Goal: Transaction & Acquisition: Purchase product/service

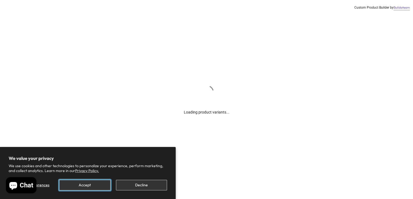
click at [97, 184] on button "Accept" at bounding box center [84, 185] width 51 height 11
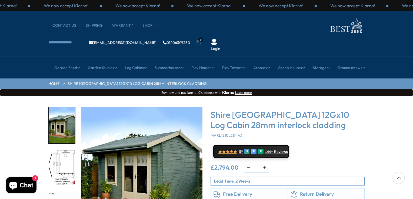
click at [64, 150] on img "2 / 16" at bounding box center [62, 168] width 26 height 36
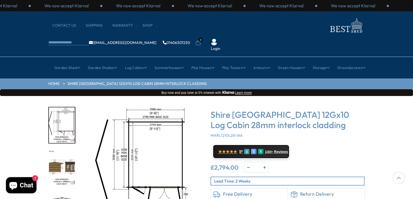
click at [64, 150] on img "3 / 16" at bounding box center [62, 168] width 26 height 36
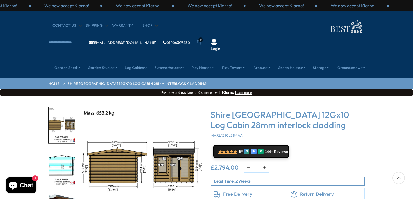
click at [64, 150] on img "4 / 16" at bounding box center [62, 168] width 26 height 36
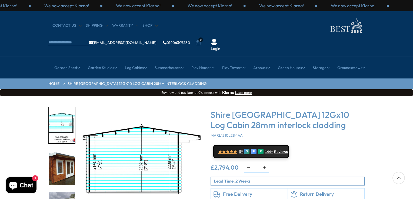
click at [64, 150] on img "5 / 16" at bounding box center [62, 168] width 26 height 36
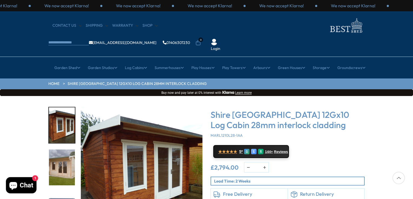
click at [64, 150] on img "6 / 16" at bounding box center [62, 168] width 26 height 36
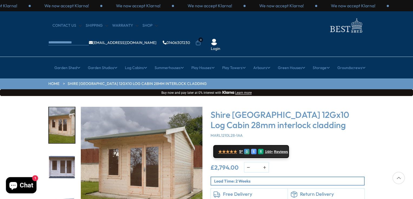
click at [64, 150] on img "7 / 16" at bounding box center [62, 168] width 26 height 36
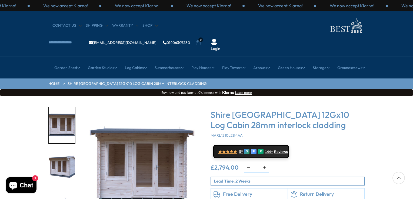
click at [64, 150] on img "8 / 16" at bounding box center [62, 168] width 26 height 36
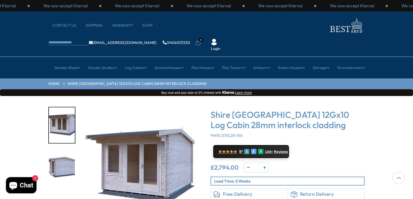
click at [64, 150] on img "9 / 16" at bounding box center [62, 168] width 26 height 36
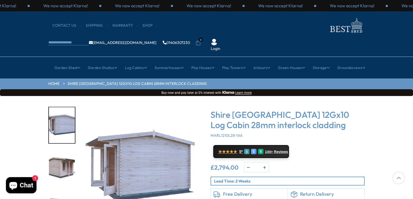
click at [64, 150] on img "10 / 16" at bounding box center [62, 168] width 26 height 36
